Goal: Information Seeking & Learning: Stay updated

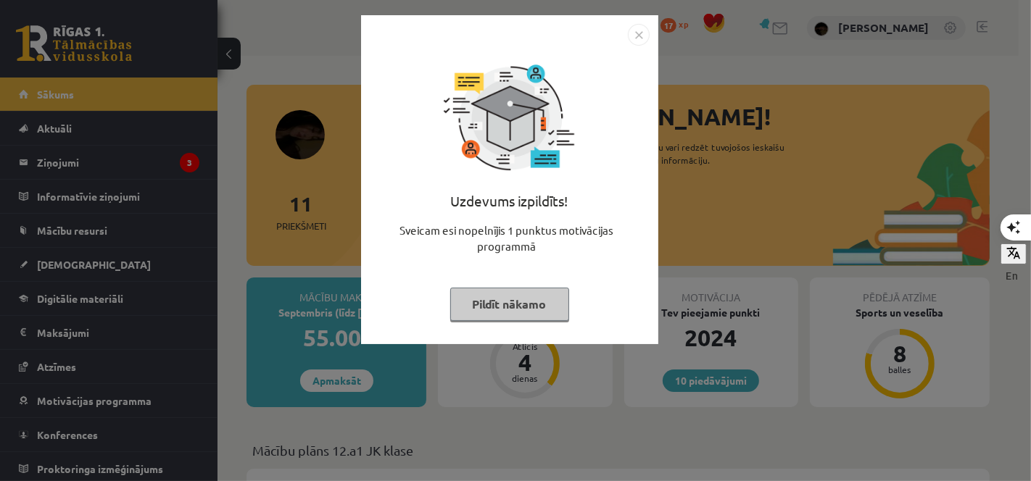
click at [526, 299] on button "Pildīt nākamo" at bounding box center [509, 304] width 119 height 33
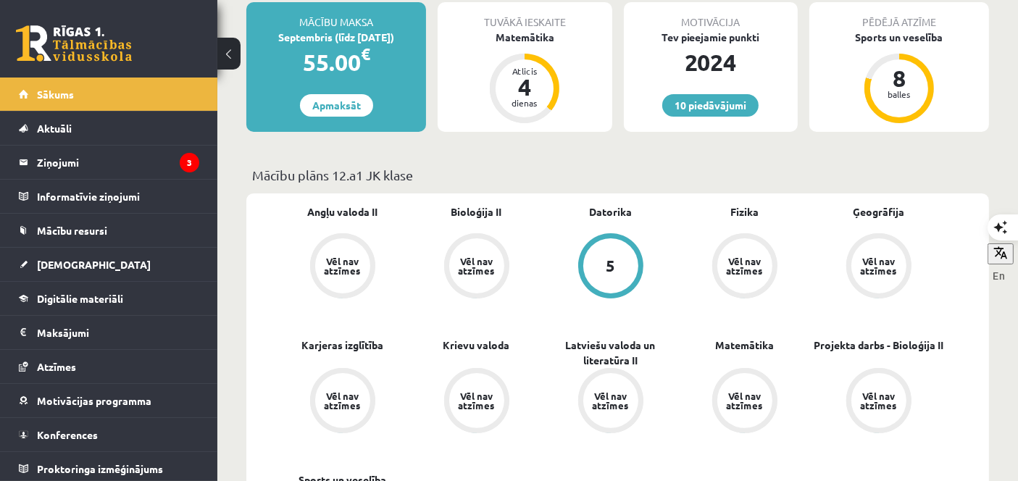
scroll to position [225, 0]
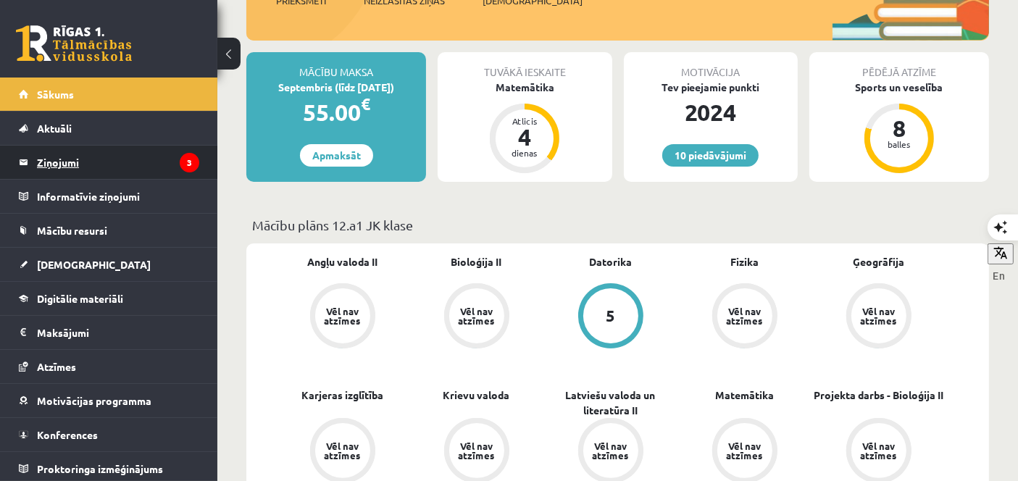
click at [75, 155] on legend "Ziņojumi 3" at bounding box center [118, 162] width 162 height 33
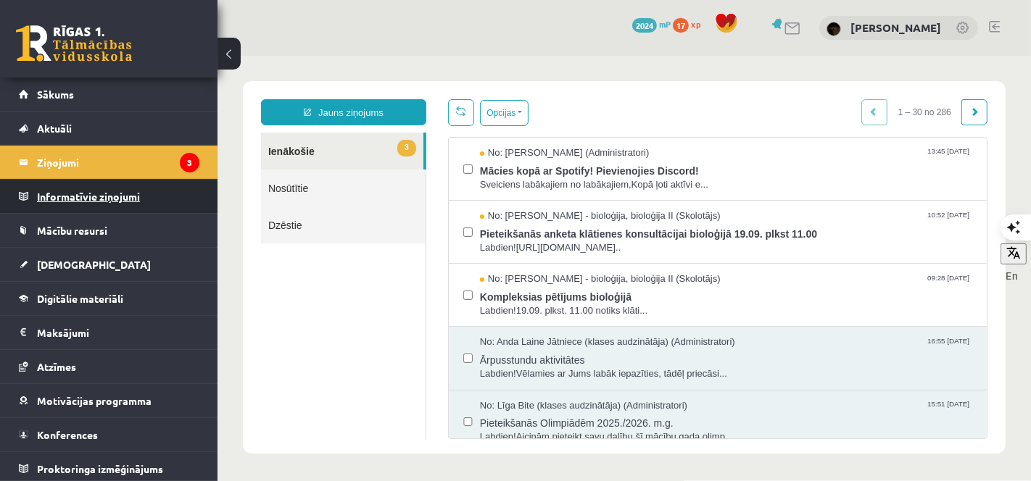
click at [91, 208] on legend "Informatīvie ziņojumi 0" at bounding box center [118, 196] width 162 height 33
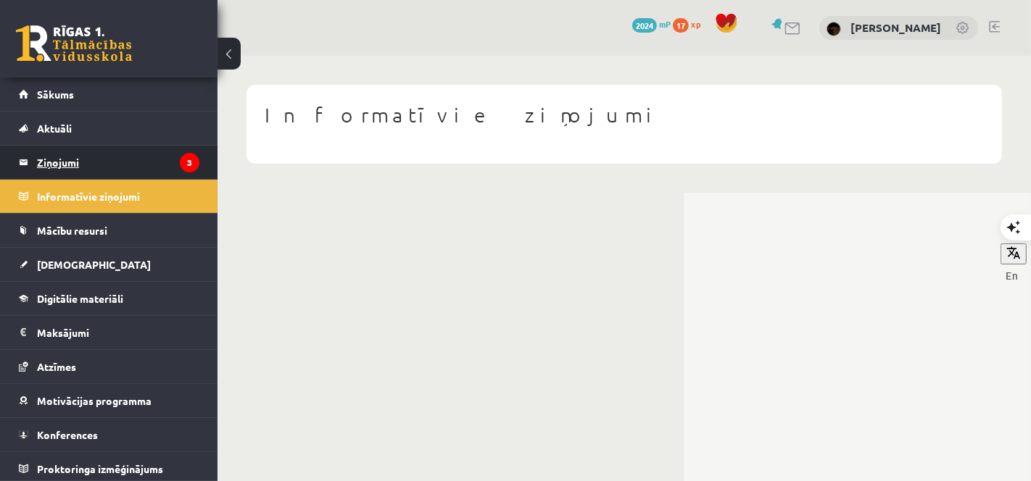
click at [99, 175] on legend "Ziņojumi 3" at bounding box center [118, 162] width 162 height 33
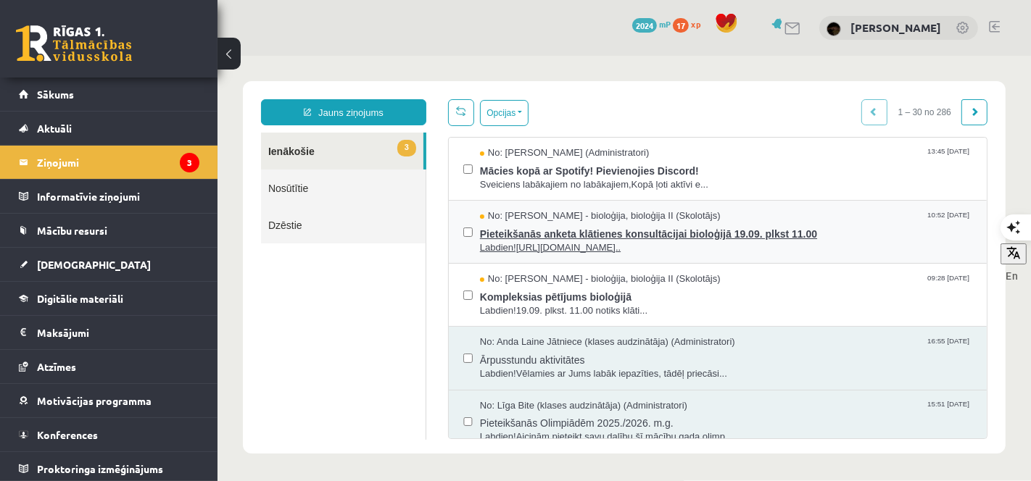
click at [626, 231] on span "Pieteikšanās anketa klātienes konsultācijai bioloģijā 19.09. plkst 11.00" at bounding box center [725, 232] width 492 height 18
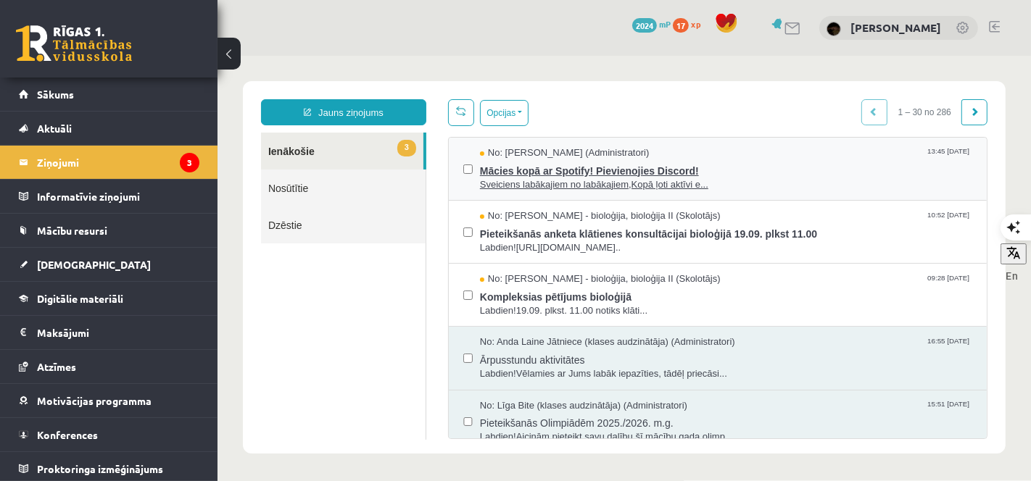
click at [542, 173] on span "Mācies kopā ar Spotify! Pievienojies Discord!" at bounding box center [725, 168] width 492 height 18
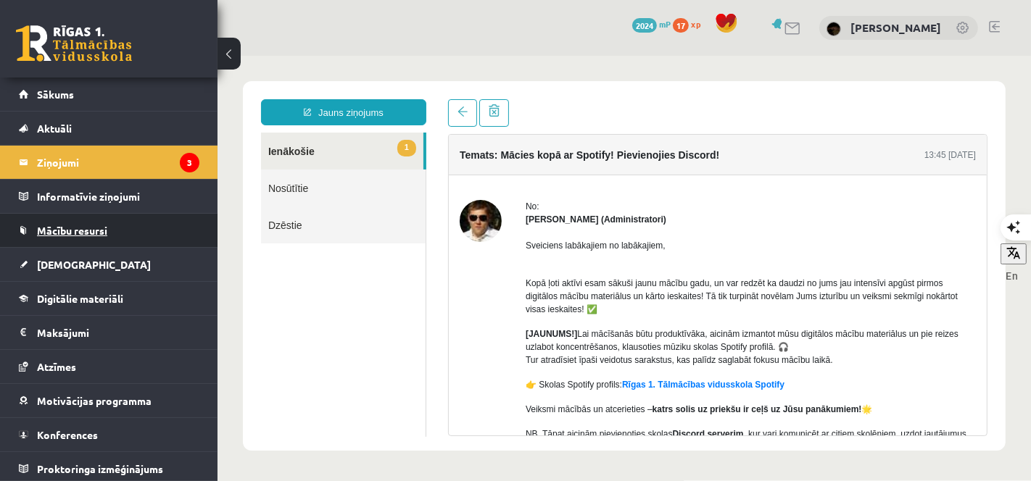
click at [116, 225] on link "Mācību resursi" at bounding box center [109, 230] width 181 height 33
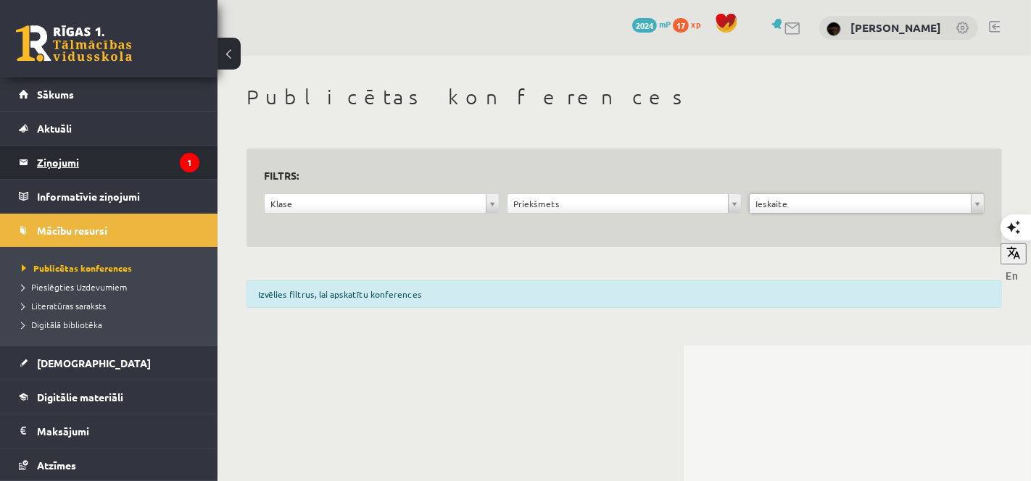
click at [69, 160] on legend "Ziņojumi 1" at bounding box center [118, 162] width 162 height 33
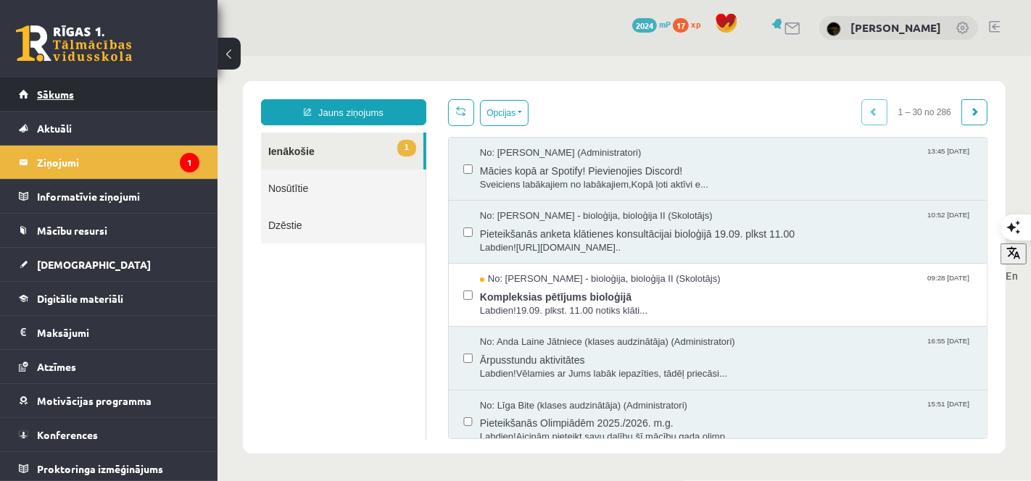
click at [65, 95] on span "Sākums" at bounding box center [55, 94] width 37 height 13
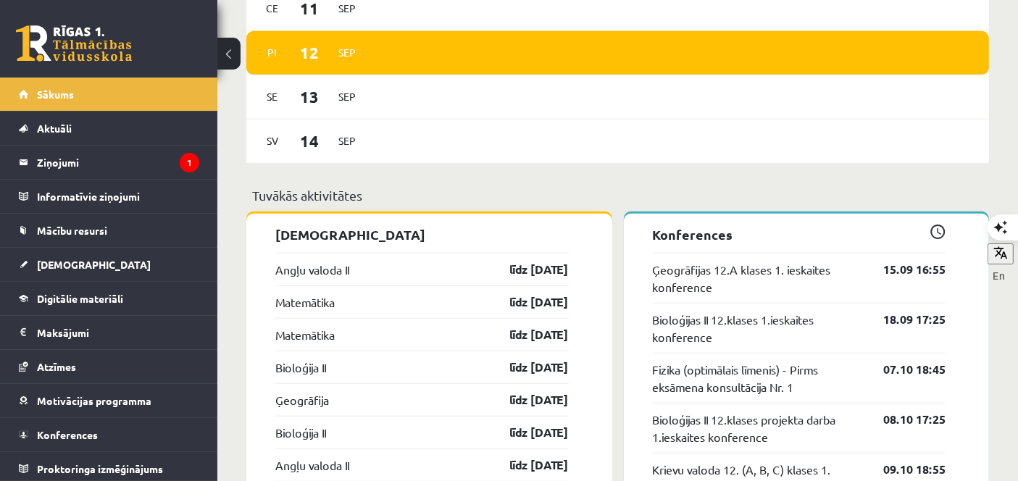
scroll to position [1160, 0]
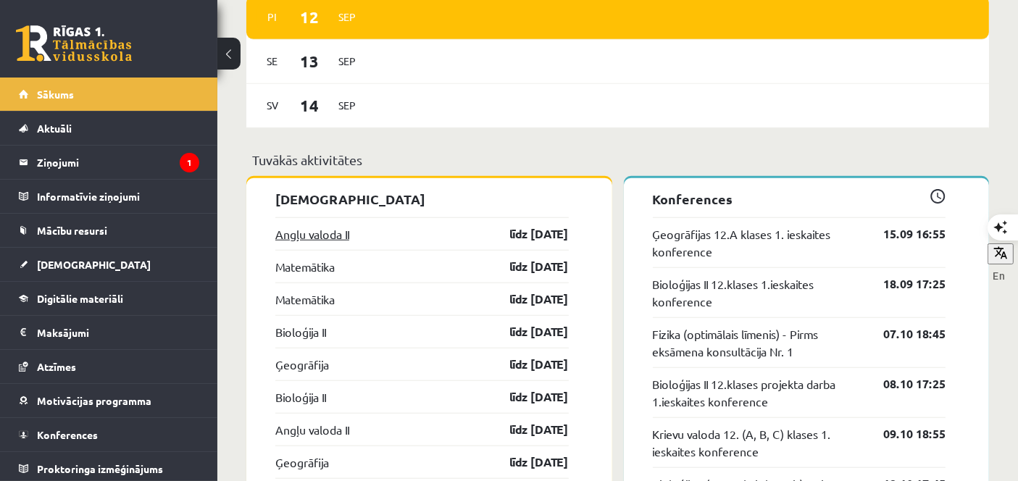
click at [329, 240] on link "Angļu valoda II" at bounding box center [312, 233] width 74 height 17
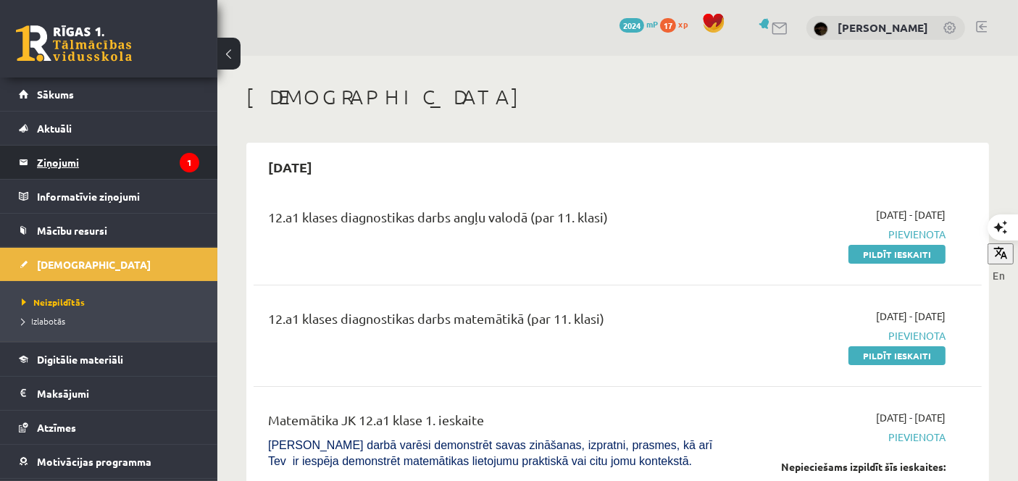
click at [62, 165] on legend "Ziņojumi 1" at bounding box center [118, 162] width 162 height 33
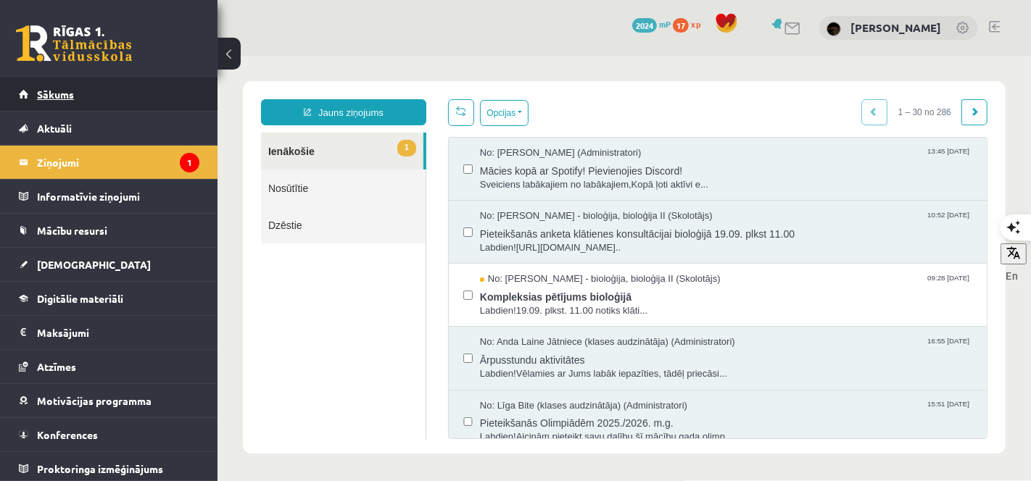
click at [78, 98] on link "Sākums" at bounding box center [109, 94] width 181 height 33
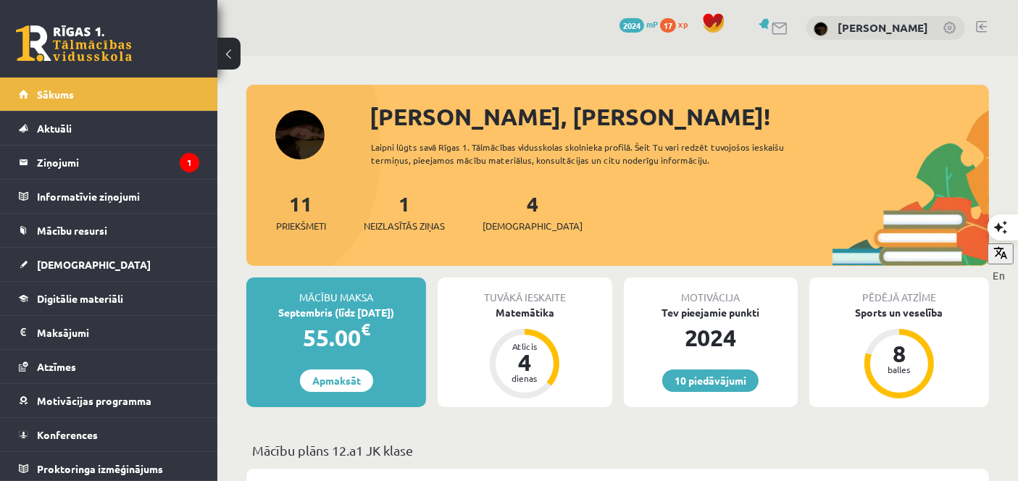
click at [510, 216] on div "4 Ieskaites" at bounding box center [533, 210] width 100 height 45
click at [41, 93] on span "Sākums" at bounding box center [55, 94] width 37 height 13
drag, startPoint x: 976, startPoint y: 1, endPoint x: 558, endPoint y: 57, distance: 422.0
click at [129, 152] on legend "Ziņojumi 1" at bounding box center [118, 162] width 162 height 33
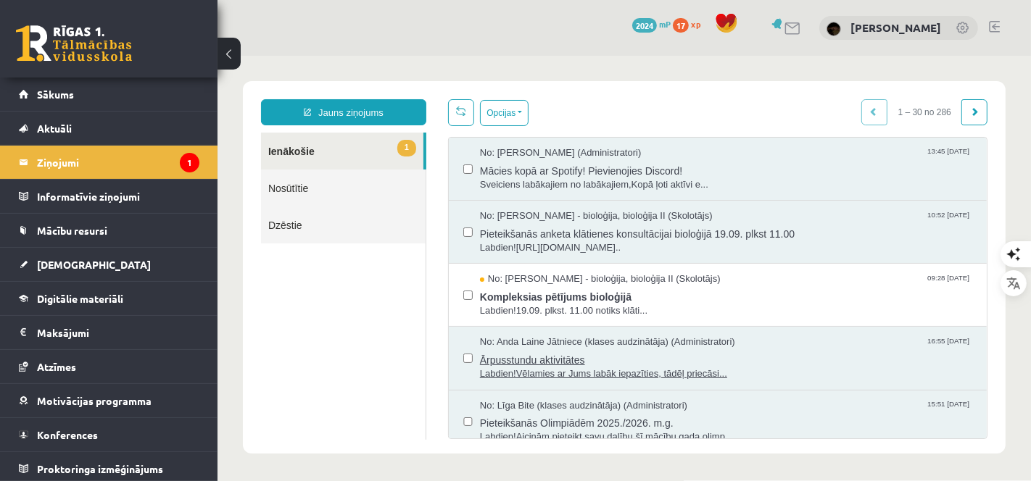
click at [568, 361] on span "Ārpusstundu aktivitātes" at bounding box center [725, 358] width 492 height 18
click at [595, 354] on span "Ārpusstundu aktivitātes" at bounding box center [725, 358] width 492 height 18
click at [582, 304] on span "Labdien!19.09. plkst. 11.00 notiks klāti..." at bounding box center [725, 311] width 492 height 14
click at [509, 179] on span "Sveiciens labākajiem no labākajiem,Kopā ļoti aktīvi e..." at bounding box center [725, 185] width 492 height 14
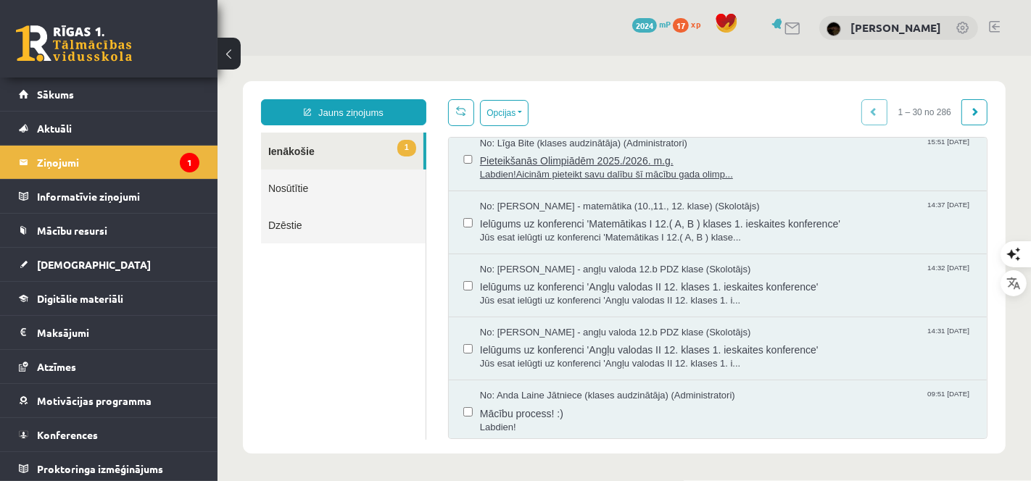
click at [571, 154] on span "Pieteikšanās Olimpiādēm 2025./2026. m.g." at bounding box center [725, 158] width 492 height 18
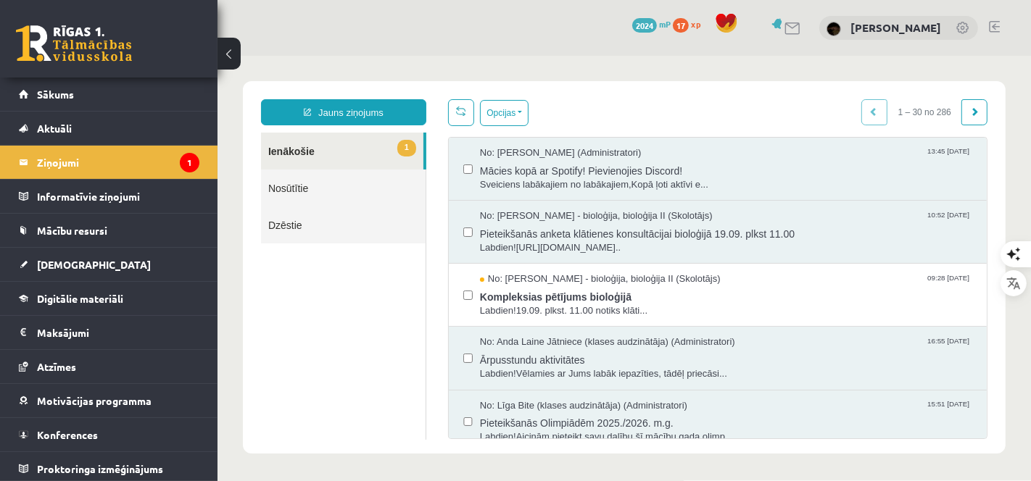
scroll to position [0, 0]
click at [520, 349] on span "Ārpusstundu aktivitātes" at bounding box center [725, 358] width 492 height 18
click at [326, 148] on link "1 Ienākošie" at bounding box center [341, 150] width 162 height 37
click at [300, 150] on link "1 Ienākošie" at bounding box center [341, 150] width 162 height 37
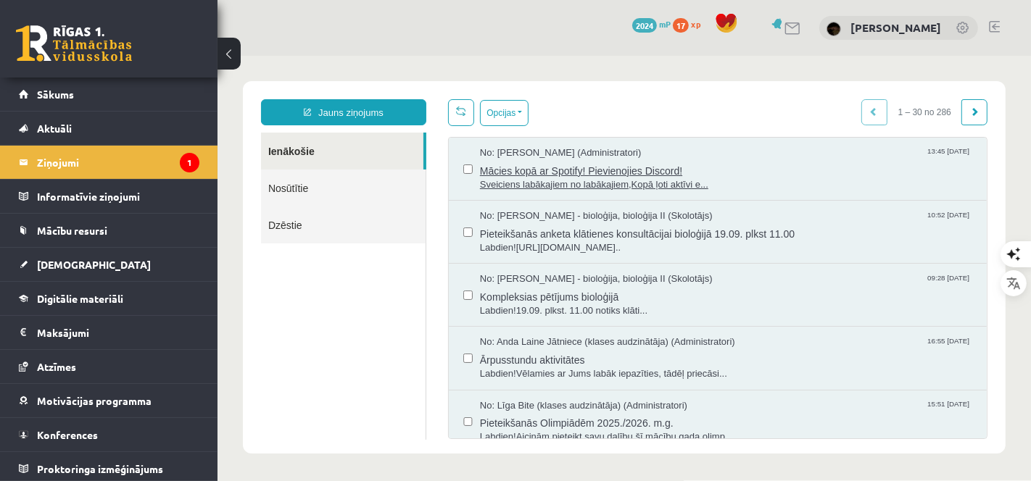
click at [528, 154] on span "No: [PERSON_NAME] (Administratori)" at bounding box center [560, 153] width 162 height 14
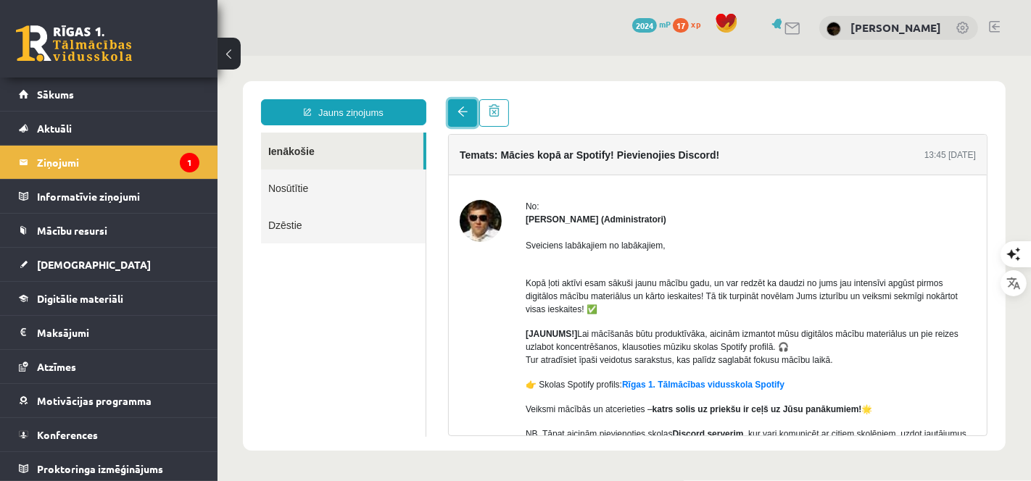
click at [470, 115] on link at bounding box center [461, 113] width 29 height 28
click at [286, 188] on link "Nosūtītie" at bounding box center [342, 187] width 165 height 37
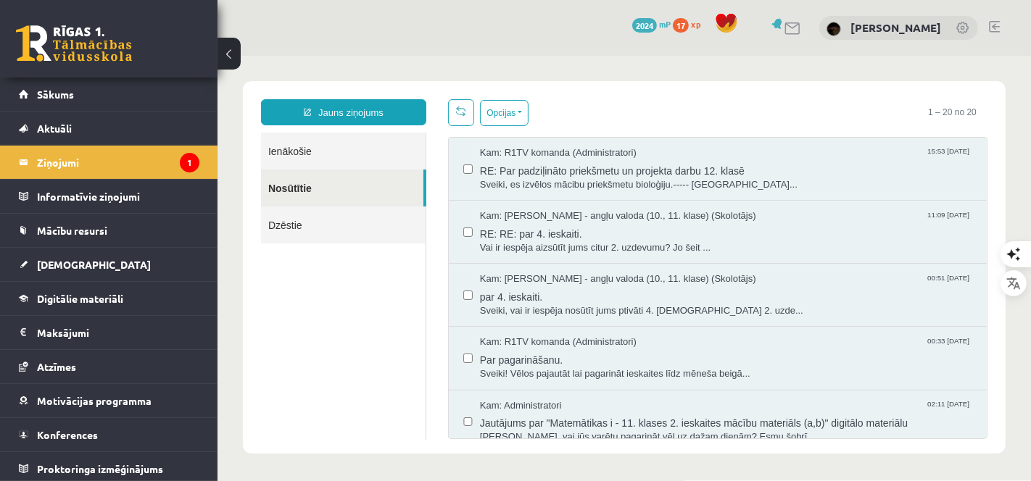
click at [289, 230] on link "Dzēstie" at bounding box center [342, 224] width 165 height 37
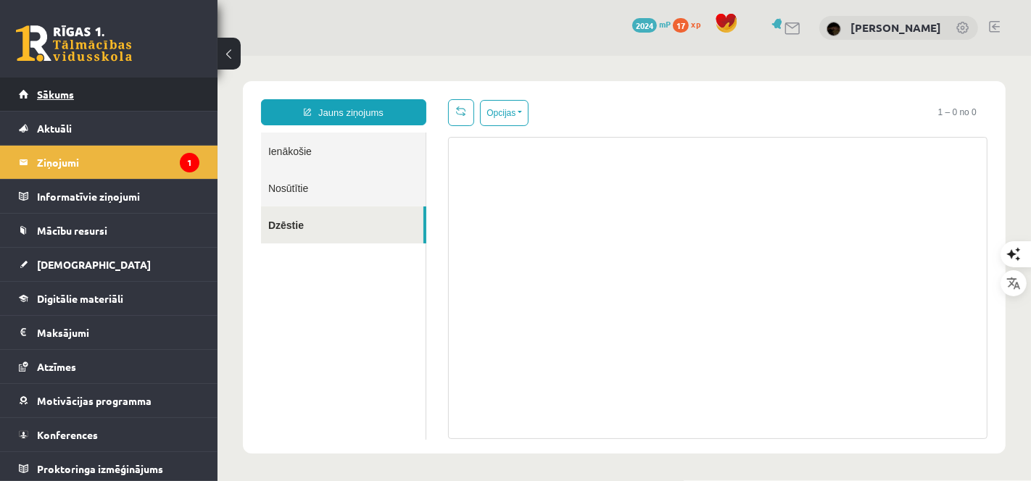
click at [75, 97] on link "Sākums" at bounding box center [109, 94] width 181 height 33
